Goal: Book appointment/travel/reservation

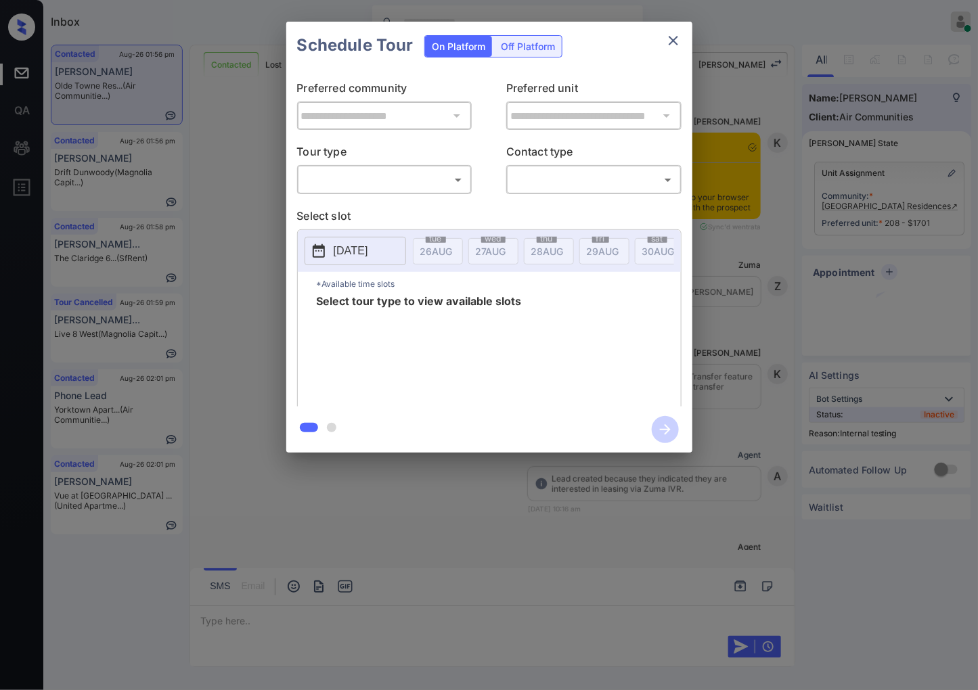
scroll to position [3101, 0]
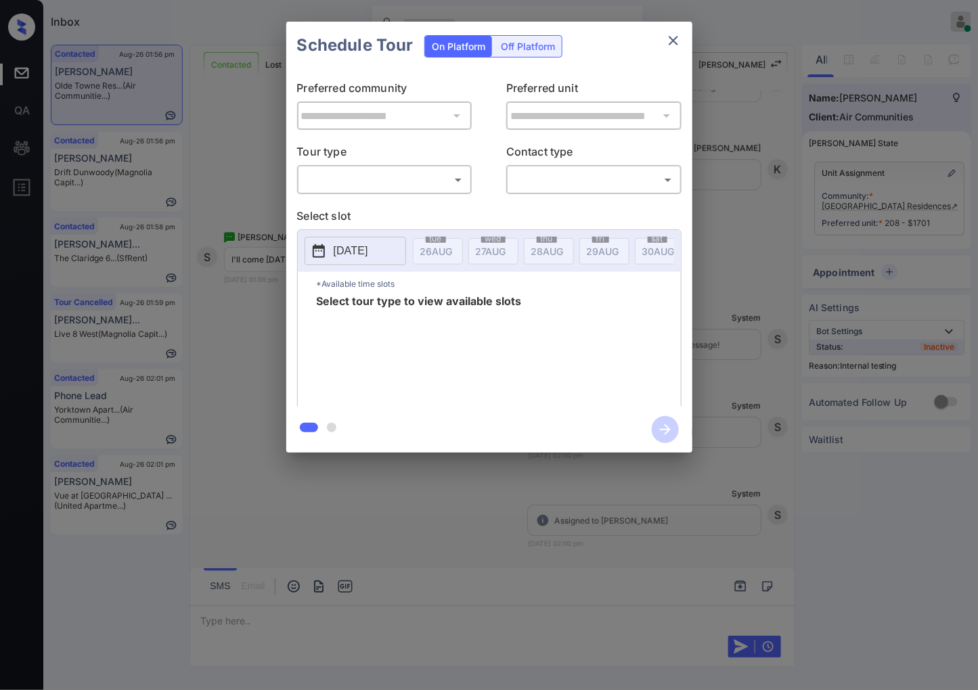
click at [445, 170] on body "Inbox Caroline Dacanay Online Set yourself offline Set yourself on break Profil…" at bounding box center [489, 345] width 978 height 690
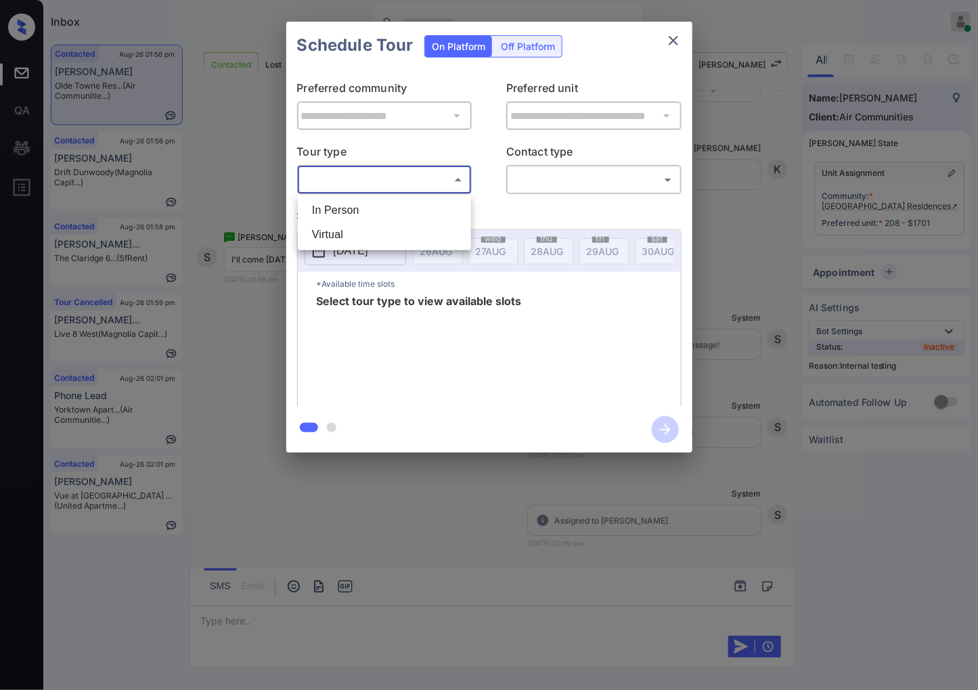
click at [436, 198] on li "In Person" at bounding box center [384, 210] width 166 height 24
type input "********"
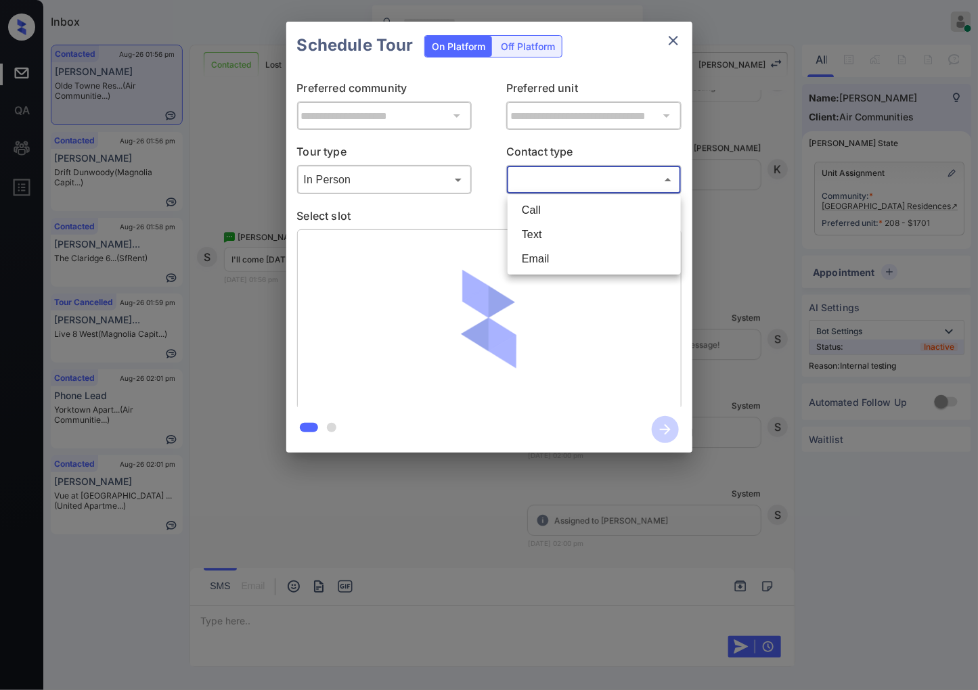
click at [531, 172] on body "Inbox Caroline Dacanay Online Set yourself offline Set yourself on break Profil…" at bounding box center [489, 345] width 978 height 690
click at [540, 230] on li "Text" at bounding box center [594, 235] width 166 height 24
type input "****"
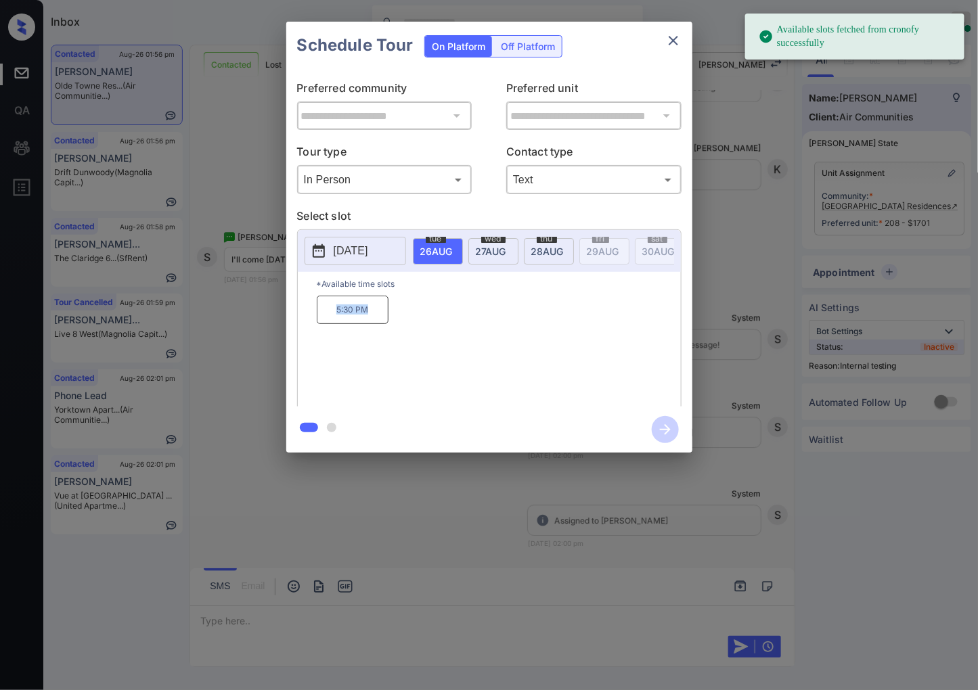
drag, startPoint x: 376, startPoint y: 326, endPoint x: 325, endPoint y: 319, distance: 50.5
click at [325, 319] on p "5:30 PM" at bounding box center [353, 310] width 72 height 28
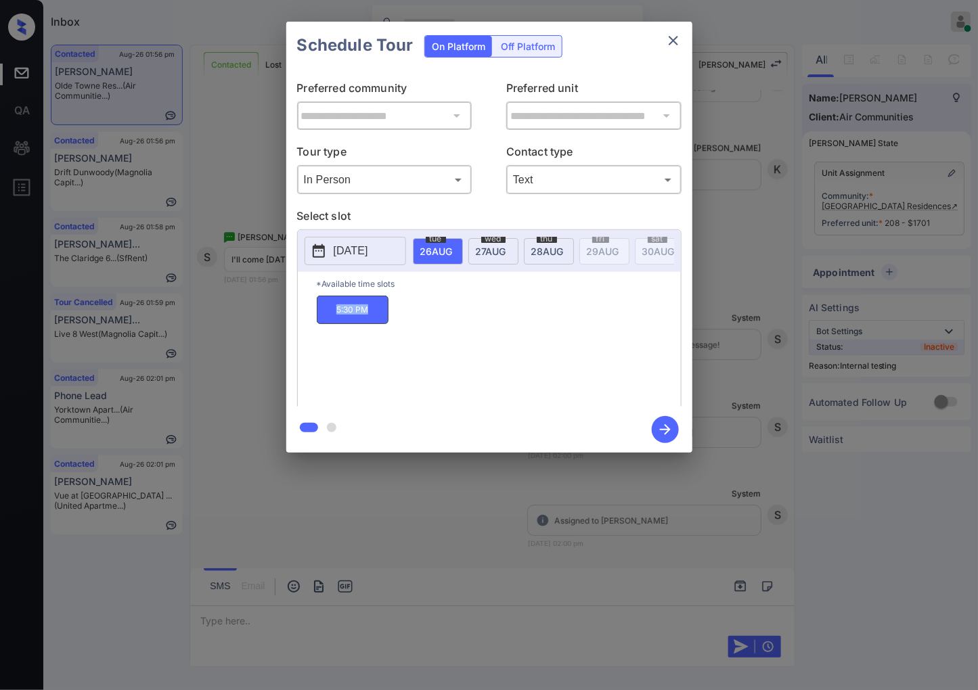
copy p "5:30 PM"
click at [336, 535] on div at bounding box center [489, 345] width 978 height 690
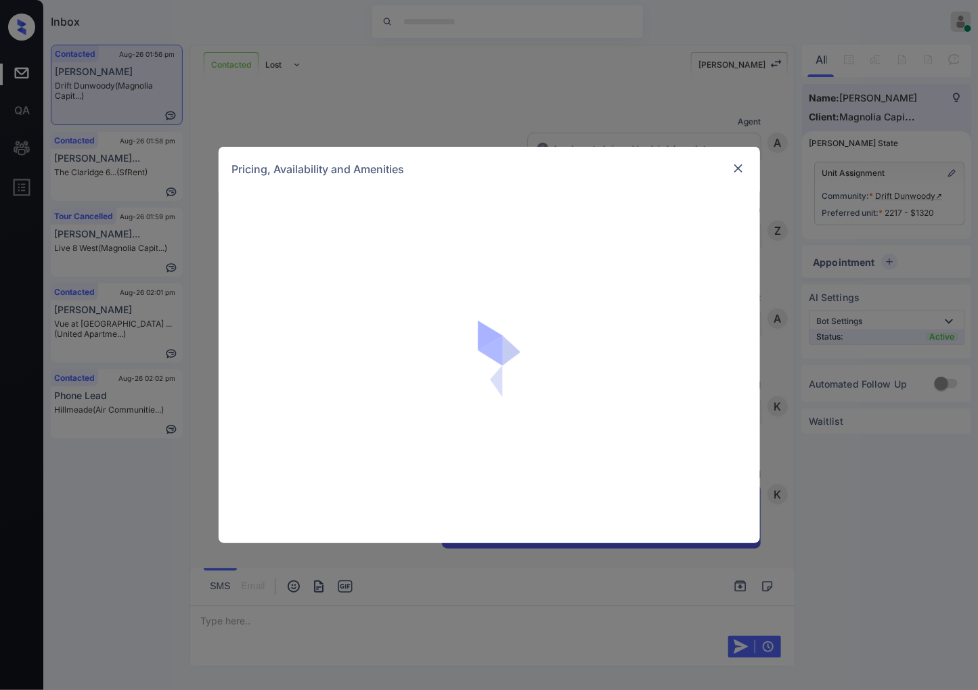
scroll to position [267, 0]
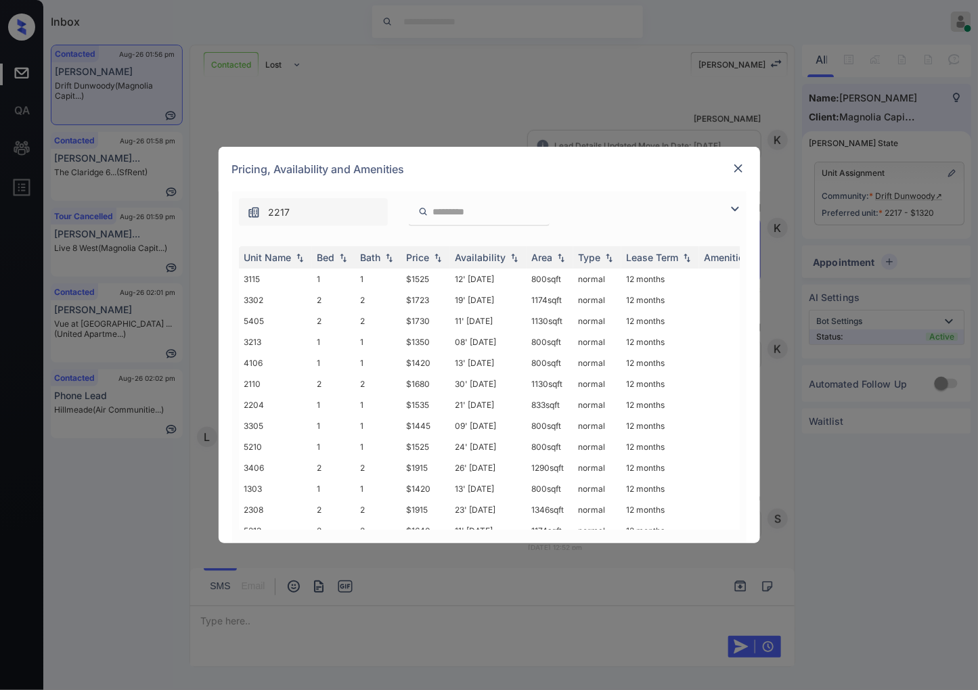
click at [736, 165] on img at bounding box center [738, 169] width 14 height 14
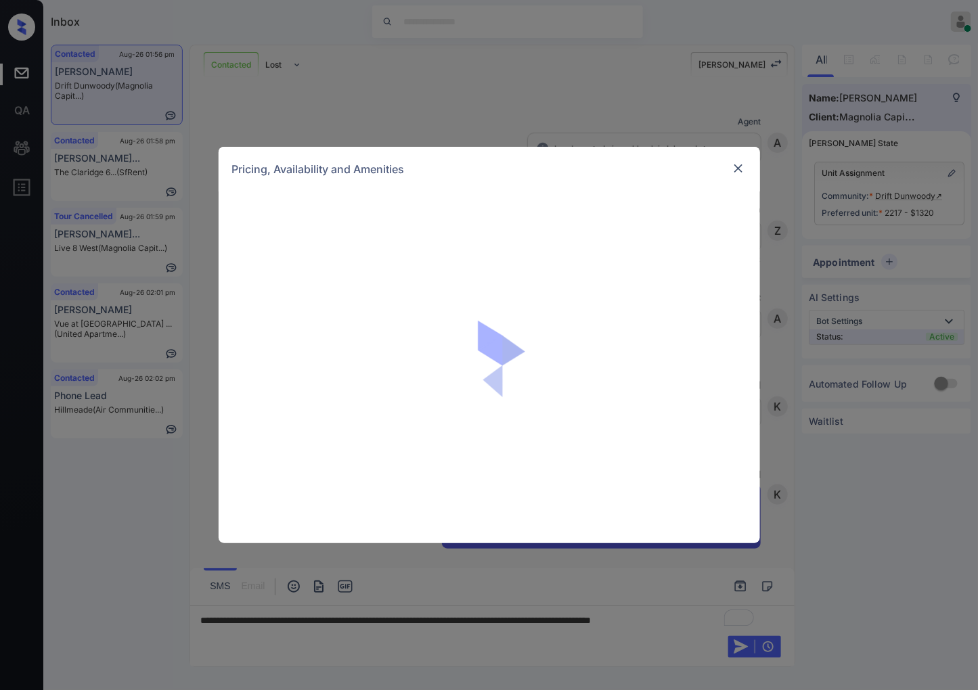
scroll to position [2351, 0]
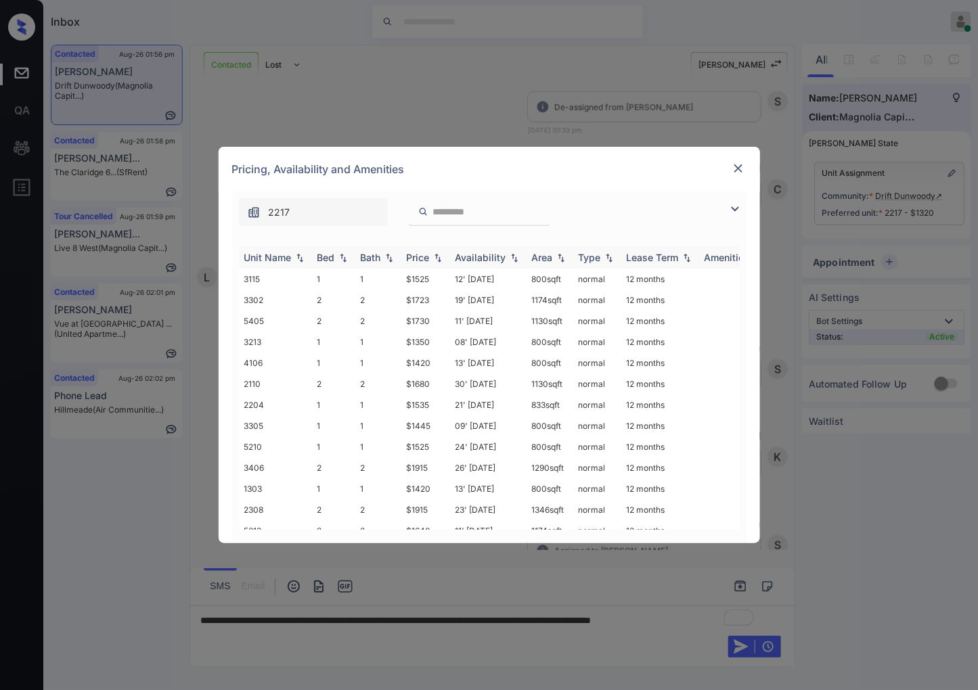
click at [441, 250] on th "Price" at bounding box center [425, 257] width 49 height 22
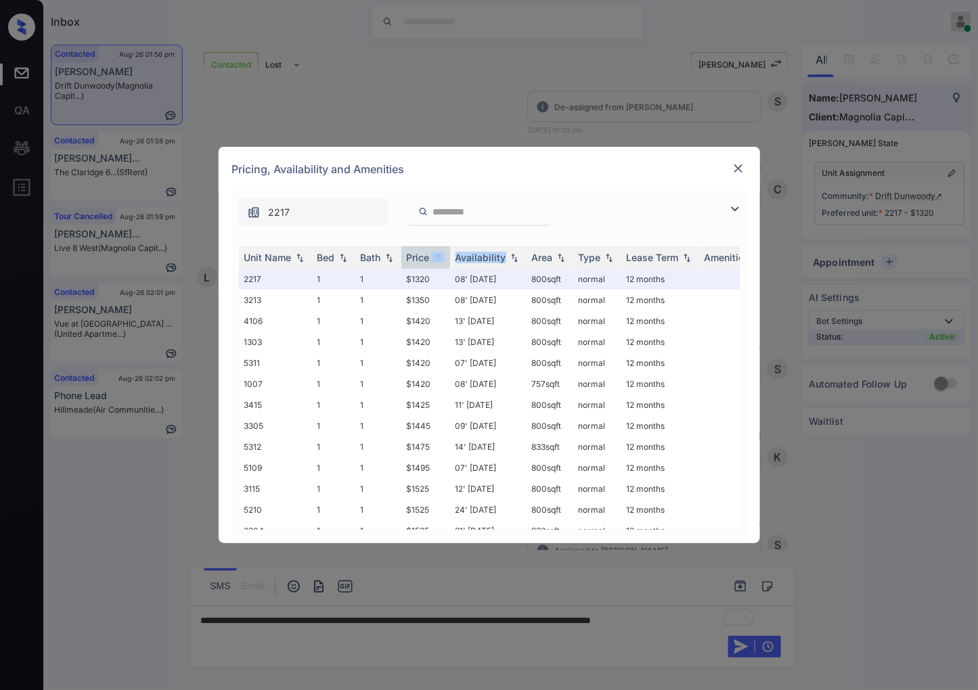
click at [739, 166] on img at bounding box center [738, 169] width 14 height 14
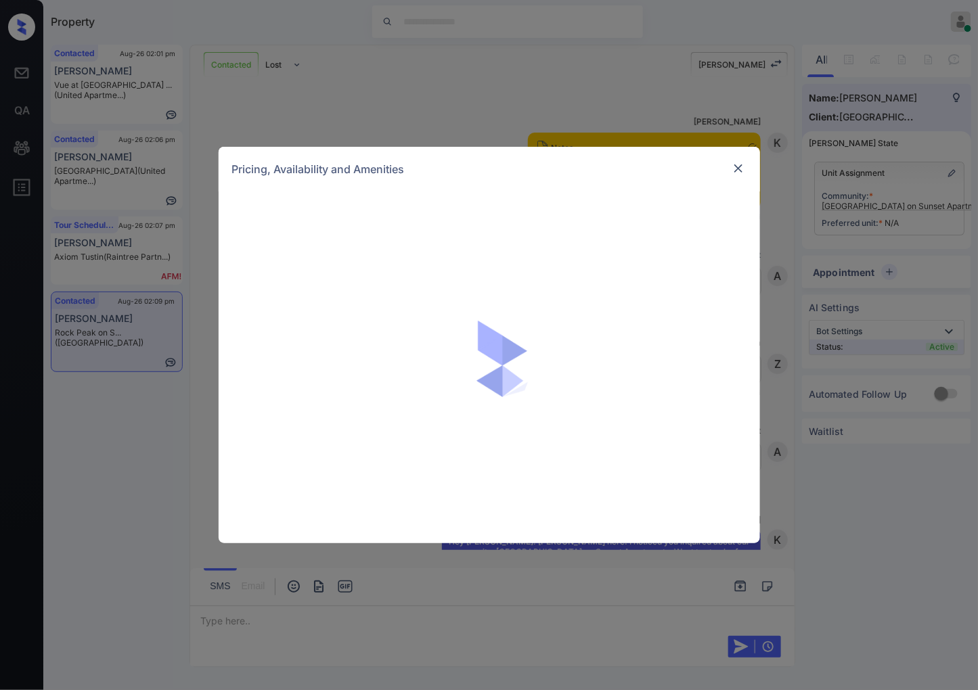
scroll to position [537, 0]
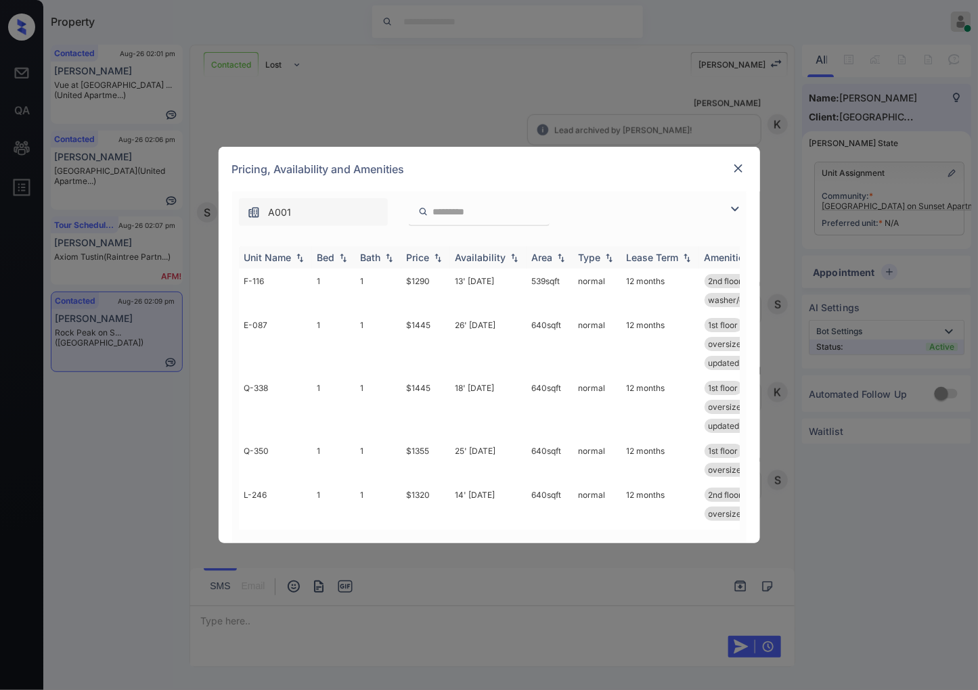
click at [434, 258] on img at bounding box center [438, 257] width 14 height 9
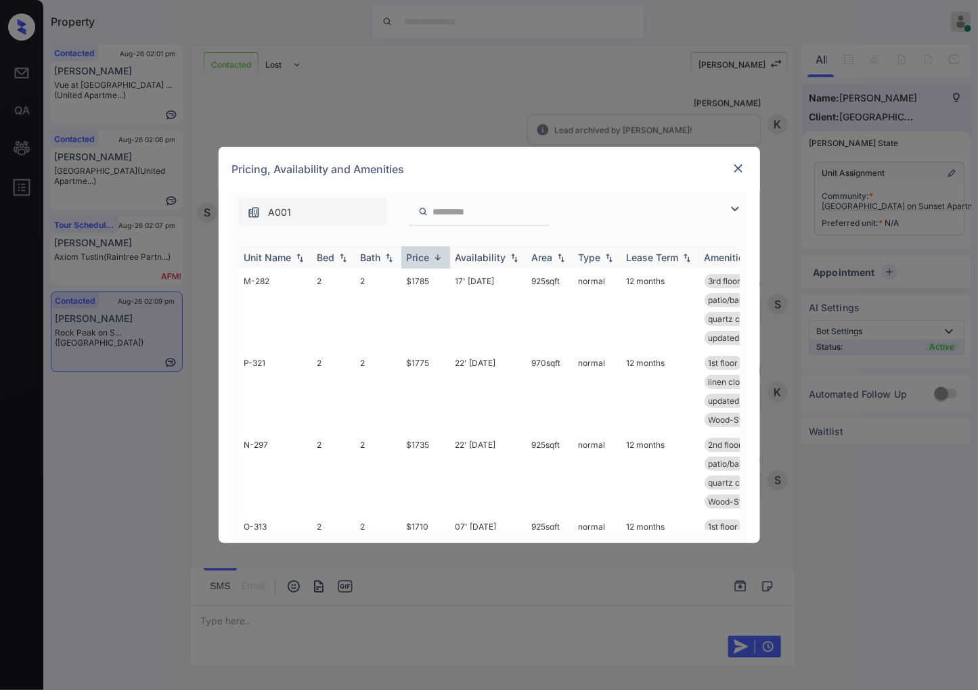
click at [434, 258] on img at bounding box center [438, 257] width 14 height 10
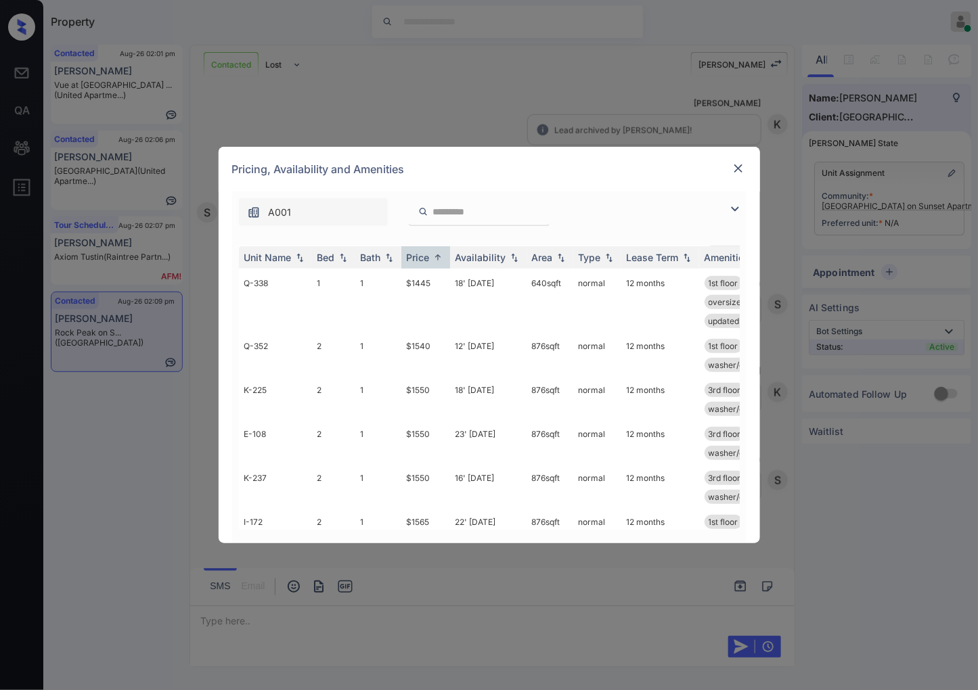
scroll to position [0, 0]
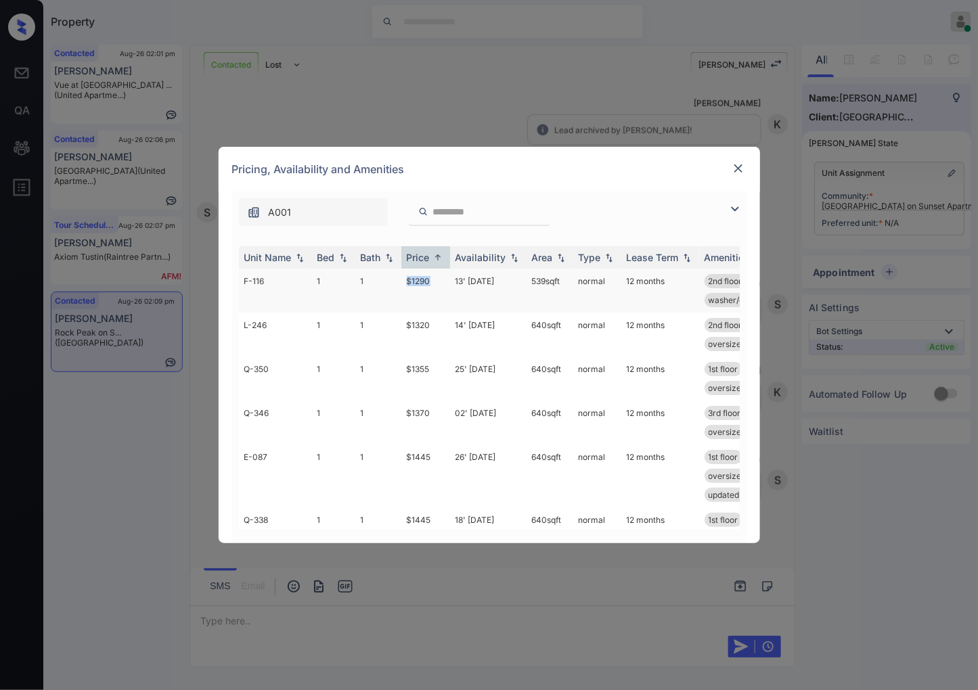
drag, startPoint x: 426, startPoint y: 273, endPoint x: 413, endPoint y: 280, distance: 15.4
click at [397, 276] on tr "F-116 1 1 $1290 13' Oct 25 539 sqft normal 12 months 2nd floor patio/balcony co…" at bounding box center [592, 291] width 707 height 44
copy tr "$1290"
click at [428, 282] on td "$1290" at bounding box center [425, 291] width 49 height 44
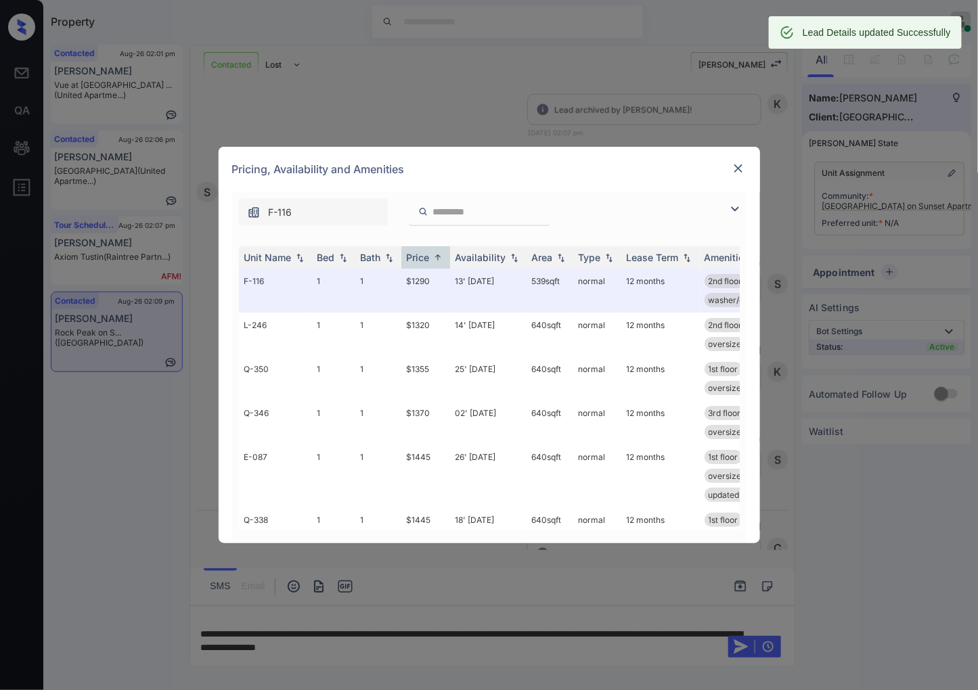
scroll to position [625, 0]
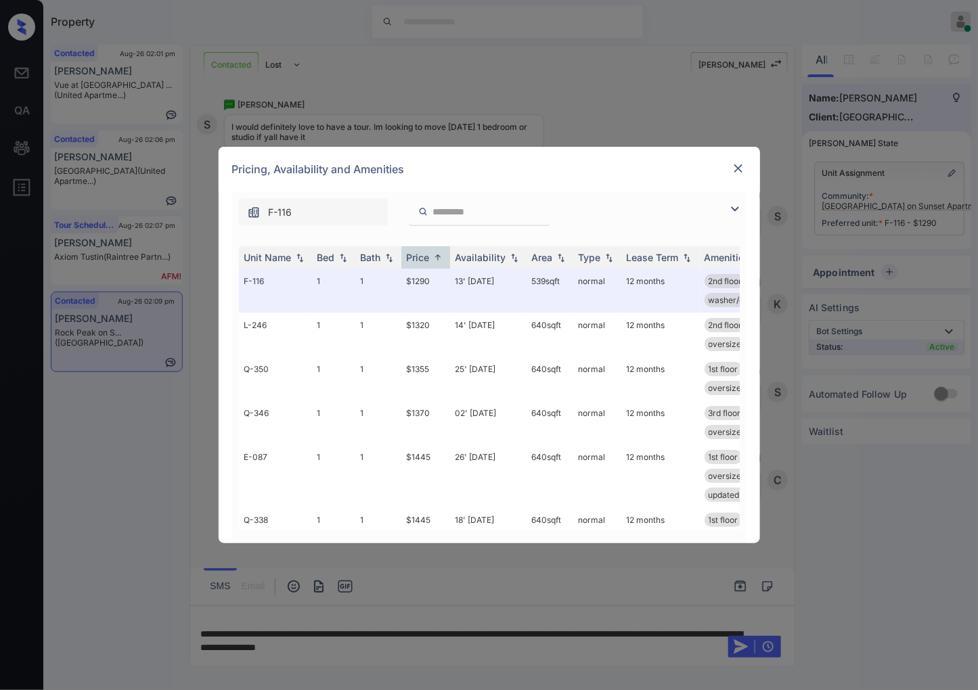
click at [740, 162] on img at bounding box center [738, 169] width 14 height 14
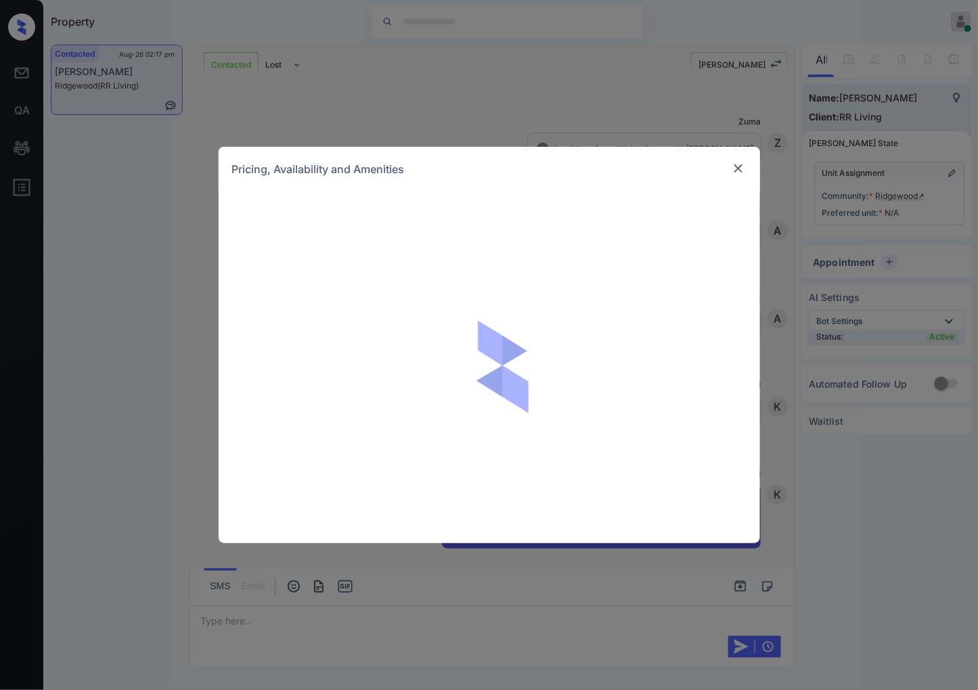
scroll to position [1483, 0]
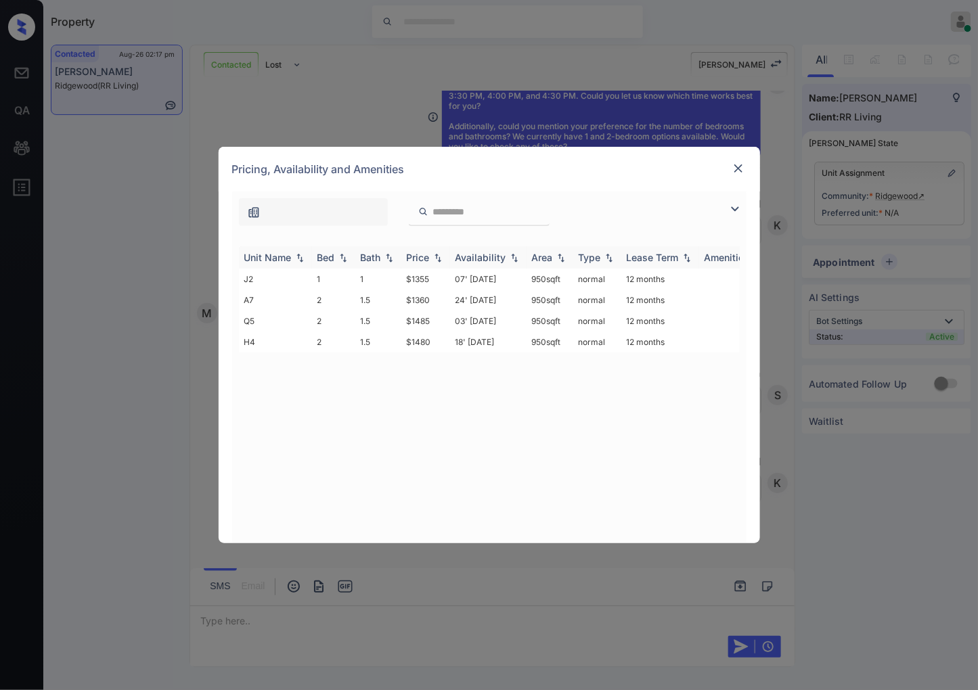
click at [438, 253] on img at bounding box center [438, 257] width 14 height 9
click at [438, 253] on img at bounding box center [438, 257] width 14 height 10
click at [440, 291] on td "$1360" at bounding box center [425, 300] width 49 height 21
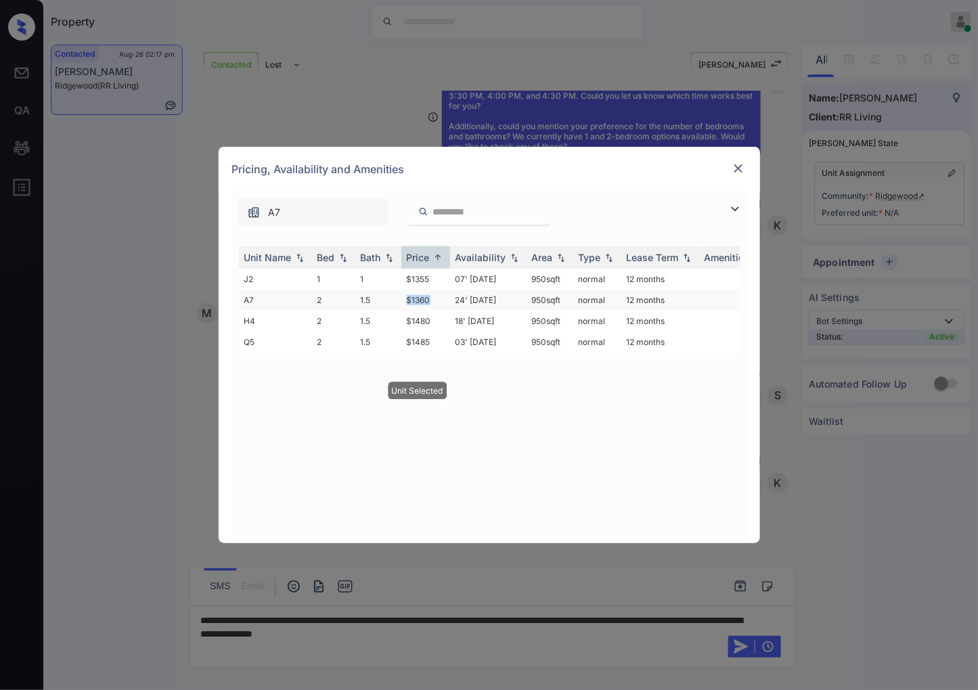
drag, startPoint x: 389, startPoint y: 302, endPoint x: 447, endPoint y: 302, distance: 58.2
click at [447, 302] on tr "A7 2 1.5 $1360 24' Aug 25 950 sqft normal 12 months" at bounding box center [592, 300] width 707 height 21
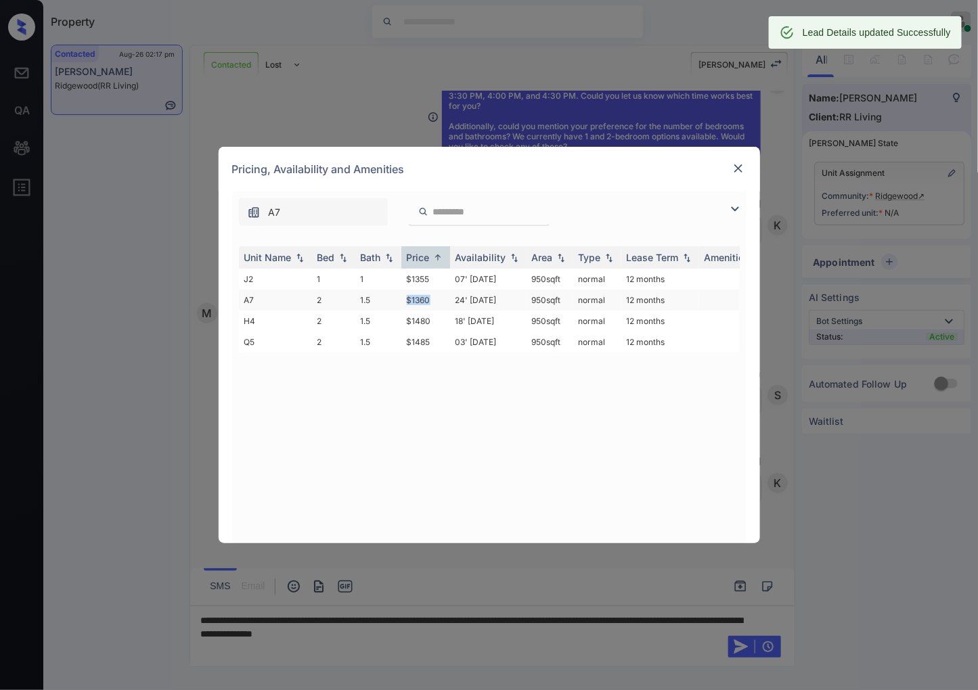
copy tr "$1360"
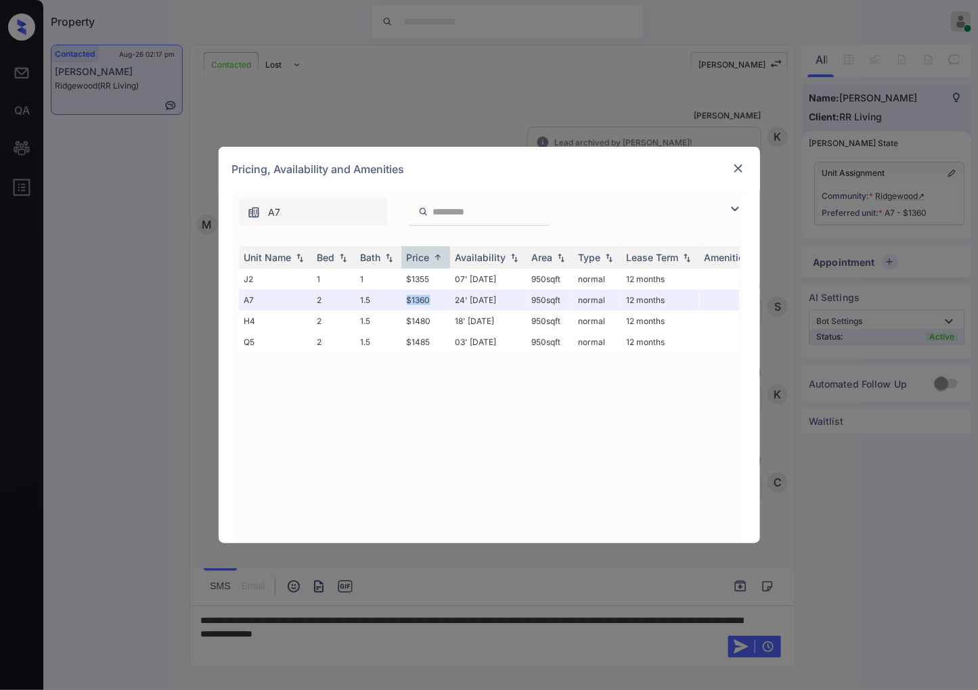
click at [734, 167] on img at bounding box center [738, 169] width 14 height 14
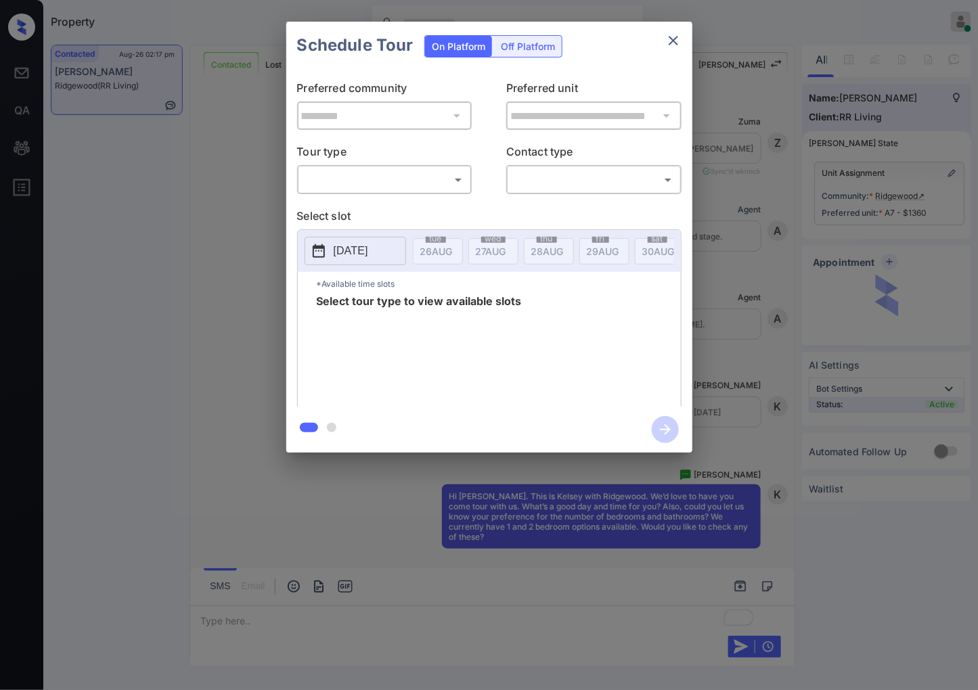
scroll to position [1235, 0]
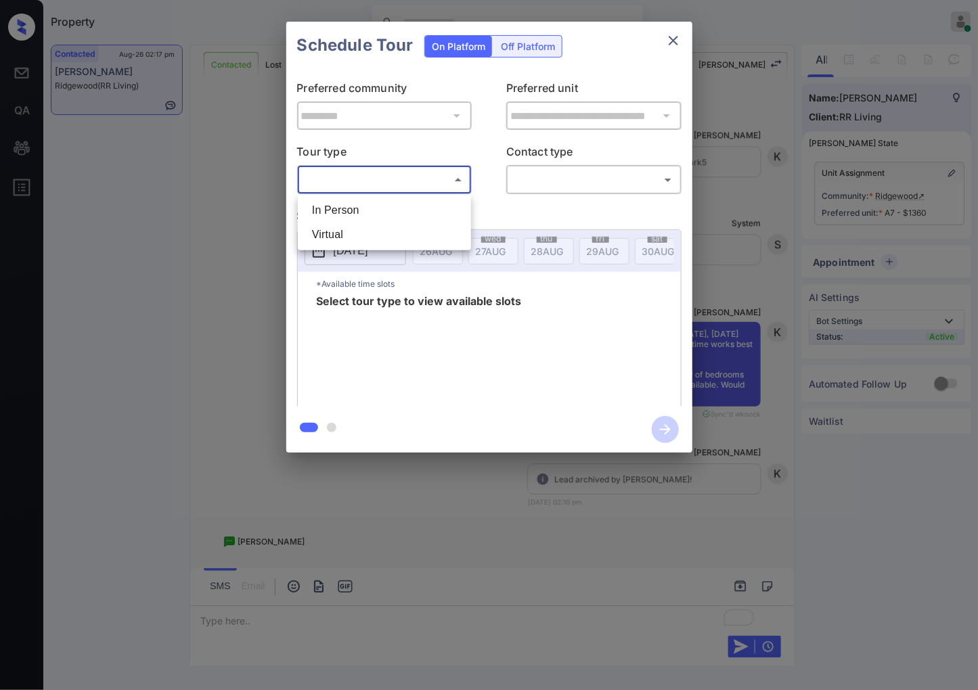
click at [381, 177] on body "Property [PERSON_NAME] Online Set yourself offline Set yourself on break Profil…" at bounding box center [489, 345] width 978 height 690
drag, startPoint x: 378, startPoint y: 223, endPoint x: 376, endPoint y: 212, distance: 11.0
click at [376, 212] on ul "In Person Virtual" at bounding box center [384, 222] width 173 height 55
click at [376, 212] on li "In Person" at bounding box center [384, 210] width 166 height 24
type input "********"
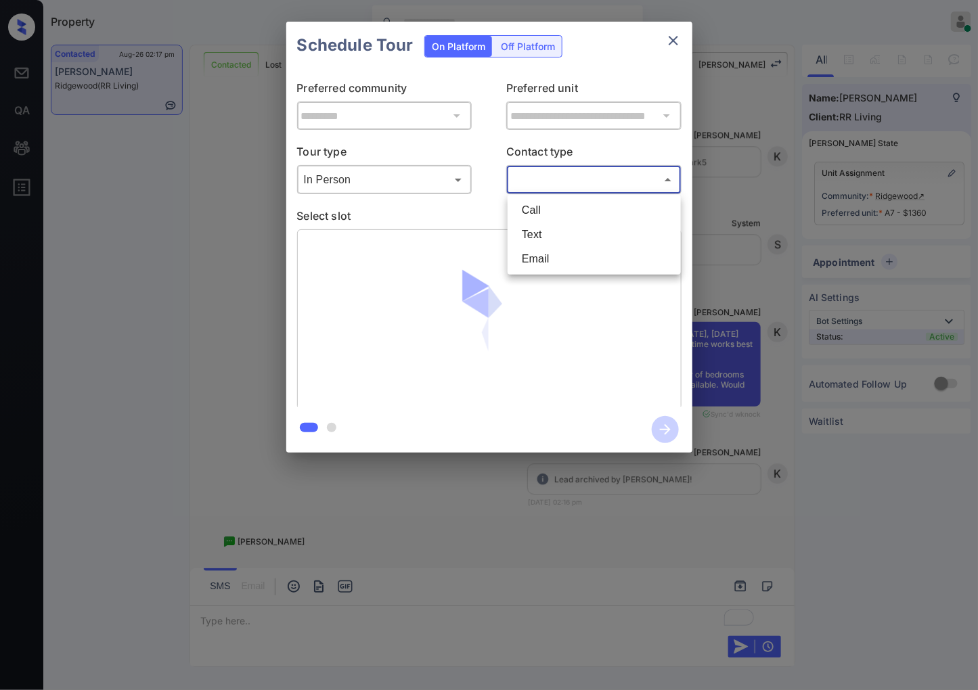
click at [539, 179] on body "Property [PERSON_NAME] Online Set yourself offline Set yourself on break Profil…" at bounding box center [489, 345] width 978 height 690
click at [541, 229] on li "Text" at bounding box center [594, 235] width 166 height 24
type input "****"
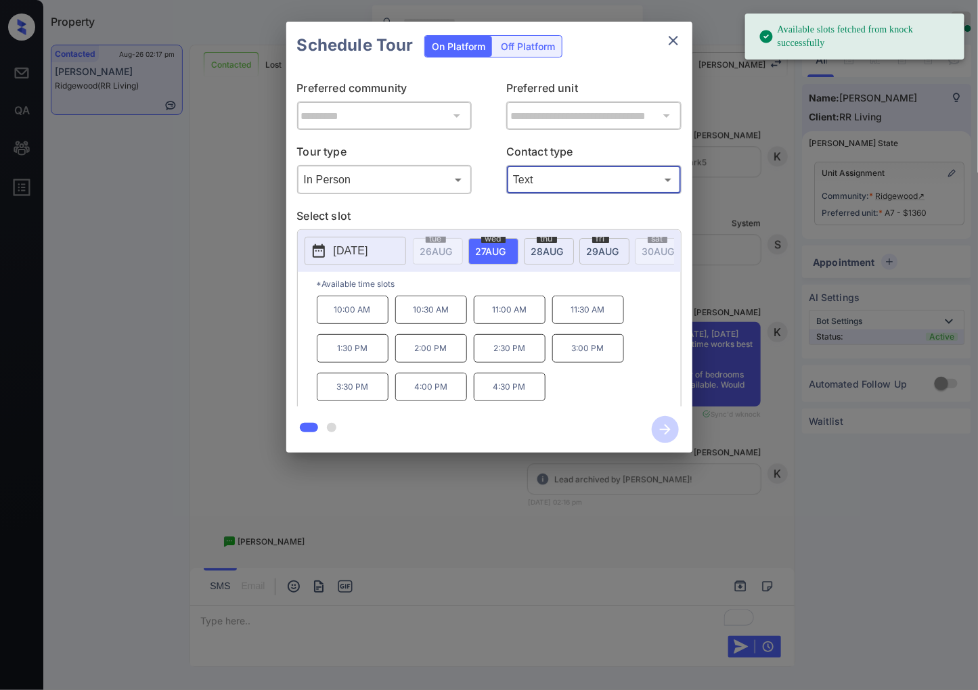
click at [526, 401] on p "4:30 PM" at bounding box center [510, 387] width 72 height 28
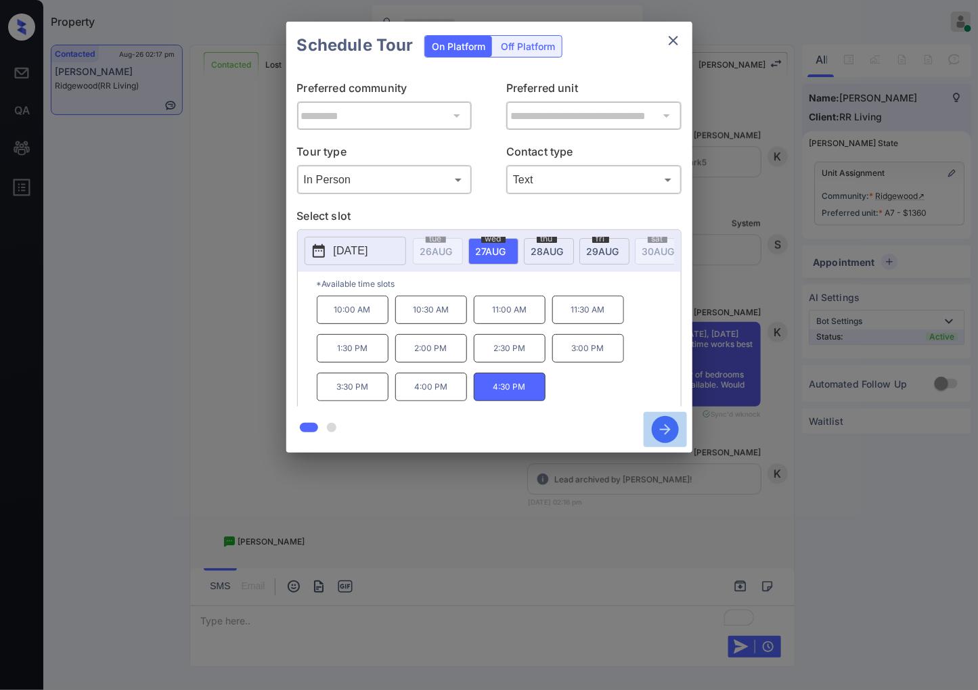
click at [671, 425] on icon "button" at bounding box center [665, 429] width 27 height 27
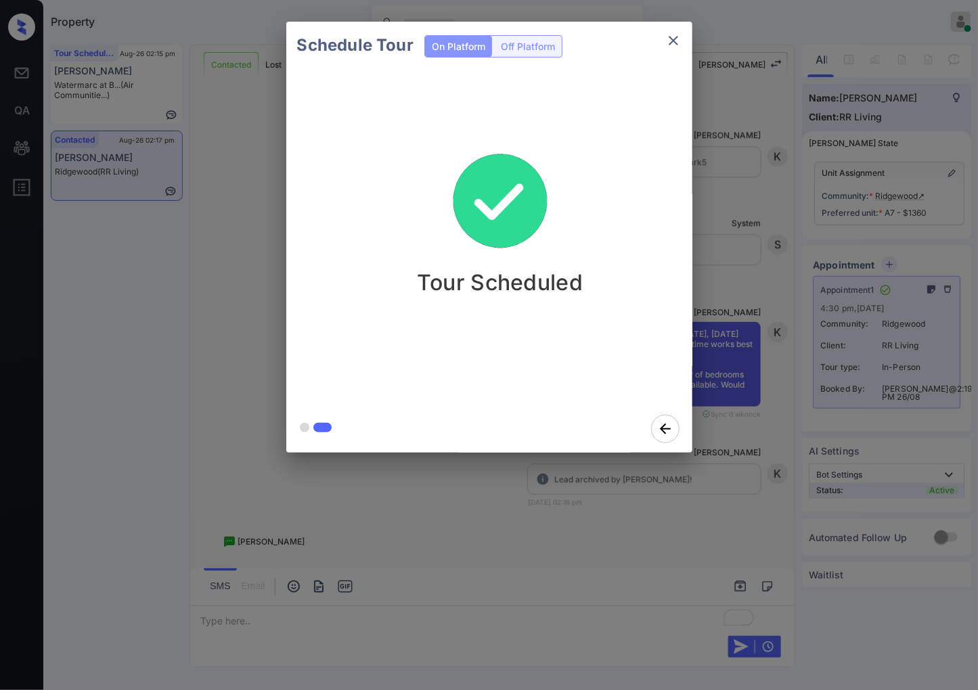
click at [592, 28] on div "Schedule Tour On Platform Off Platform" at bounding box center [489, 45] width 406 height 47
click at [673, 32] on icon "close" at bounding box center [673, 40] width 16 height 16
